Goal: Share content: Share content

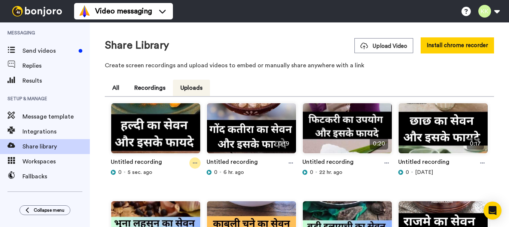
click at [194, 163] on icon at bounding box center [195, 163] width 4 height 5
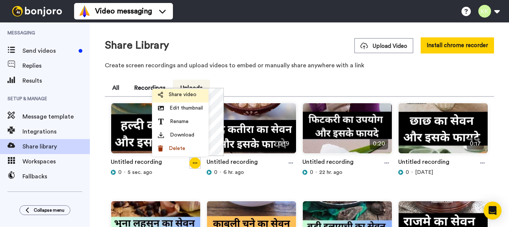
click at [180, 97] on span "Share video" at bounding box center [183, 94] width 28 height 7
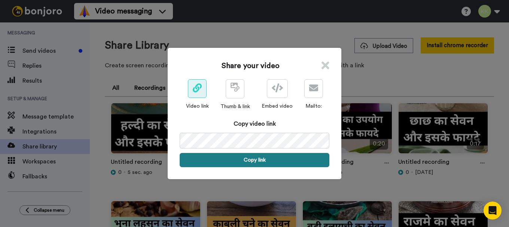
click at [256, 156] on button "Copy link" at bounding box center [255, 160] width 150 height 14
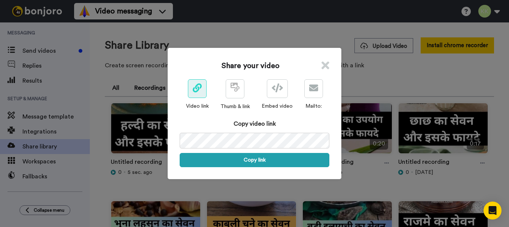
scroll to position [0, 35]
